Goal: Transaction & Acquisition: Purchase product/service

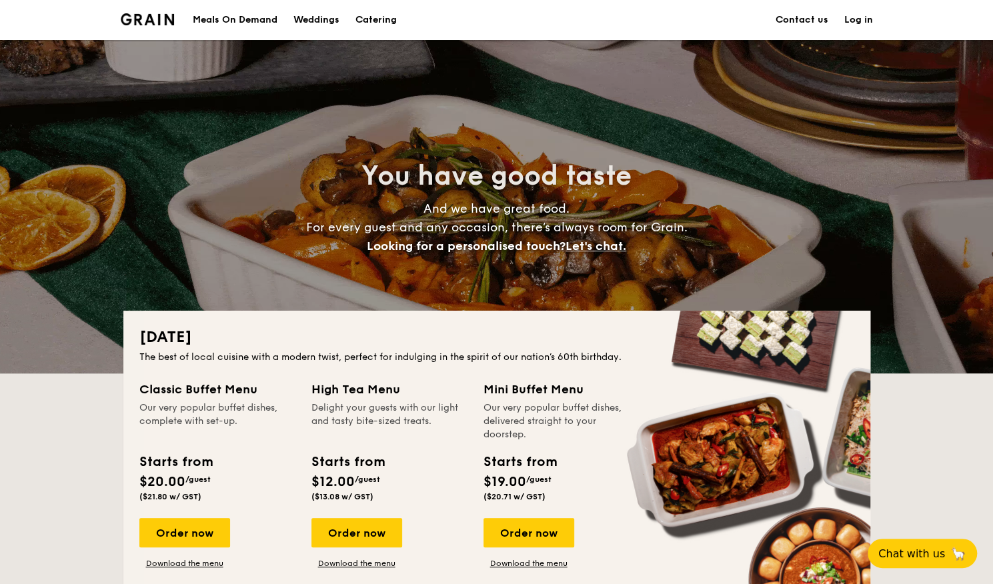
click at [144, 20] on img at bounding box center [148, 19] width 54 height 12
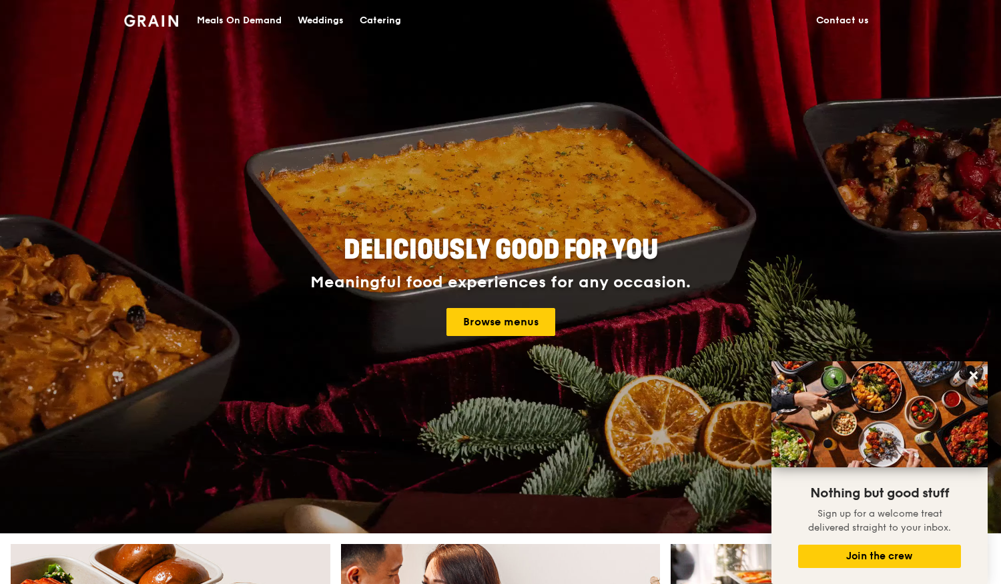
click at [240, 18] on div "Meals On Demand" at bounding box center [239, 21] width 85 height 40
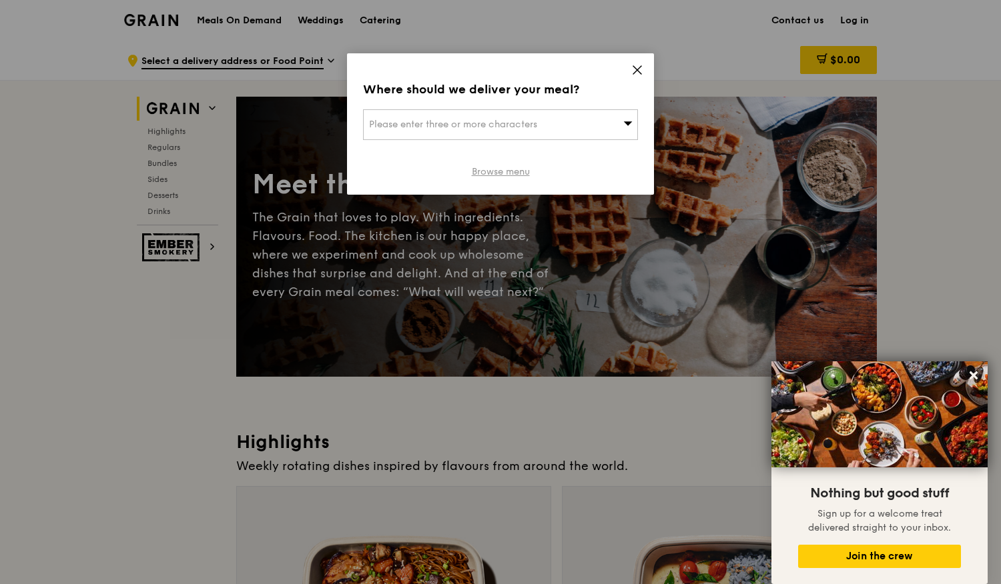
click at [523, 168] on link "Browse menu" at bounding box center [501, 171] width 58 height 13
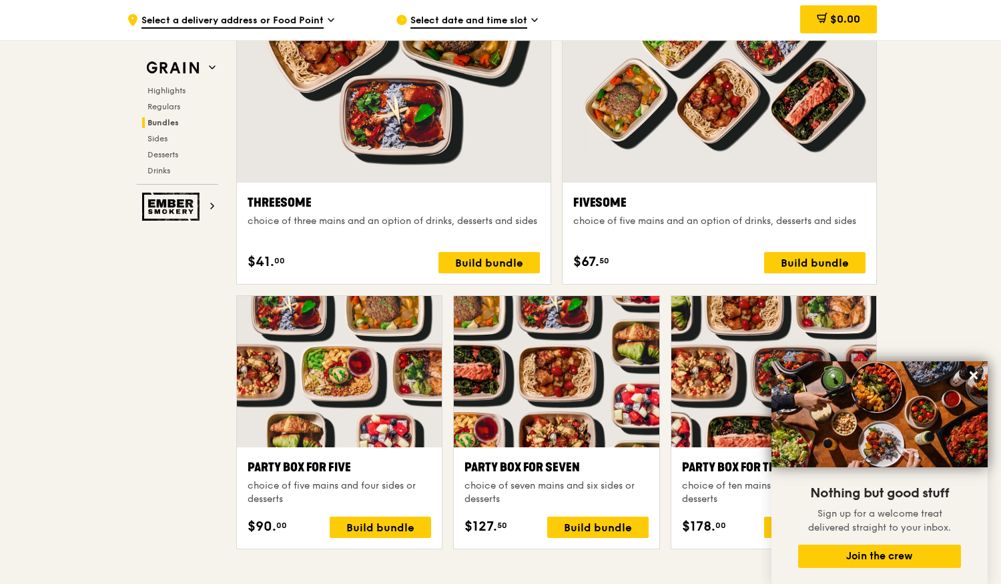
scroll to position [2402, 0]
